Goal: Navigation & Orientation: Find specific page/section

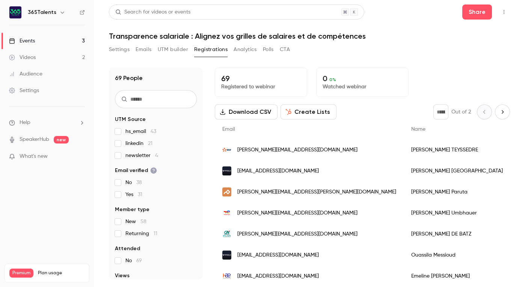
click at [46, 153] on span "What's new" at bounding box center [34, 156] width 28 height 8
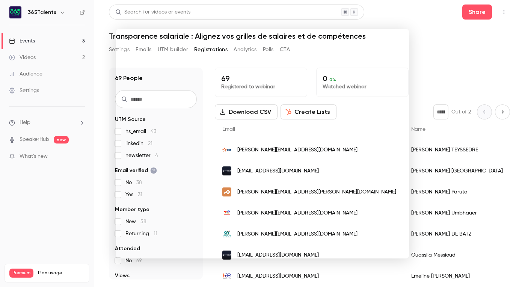
click at [433, 43] on div at bounding box center [262, 143] width 525 height 287
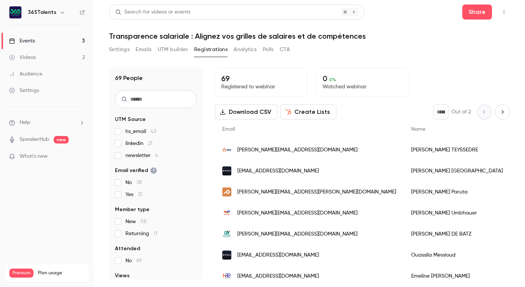
click at [39, 41] on link "Events 3" at bounding box center [47, 41] width 94 height 17
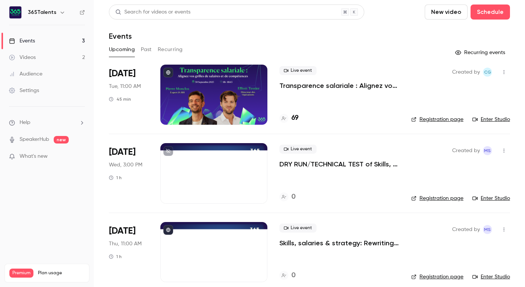
scroll to position [9, 0]
